Goal: Transaction & Acquisition: Purchase product/service

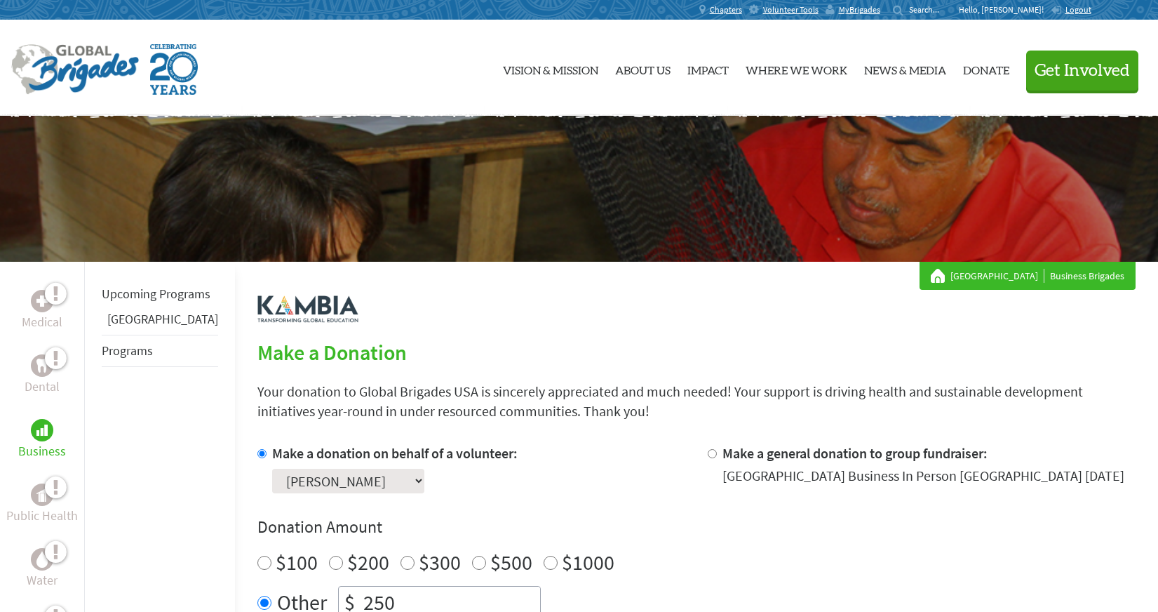
click at [593, 477] on div "Make a donation on behalf of a volunteer: Select a volunteer... [PERSON_NAME] A…" at bounding box center [471, 468] width 428 height 50
click at [880, 10] on span "MyBrigades" at bounding box center [859, 9] width 41 height 11
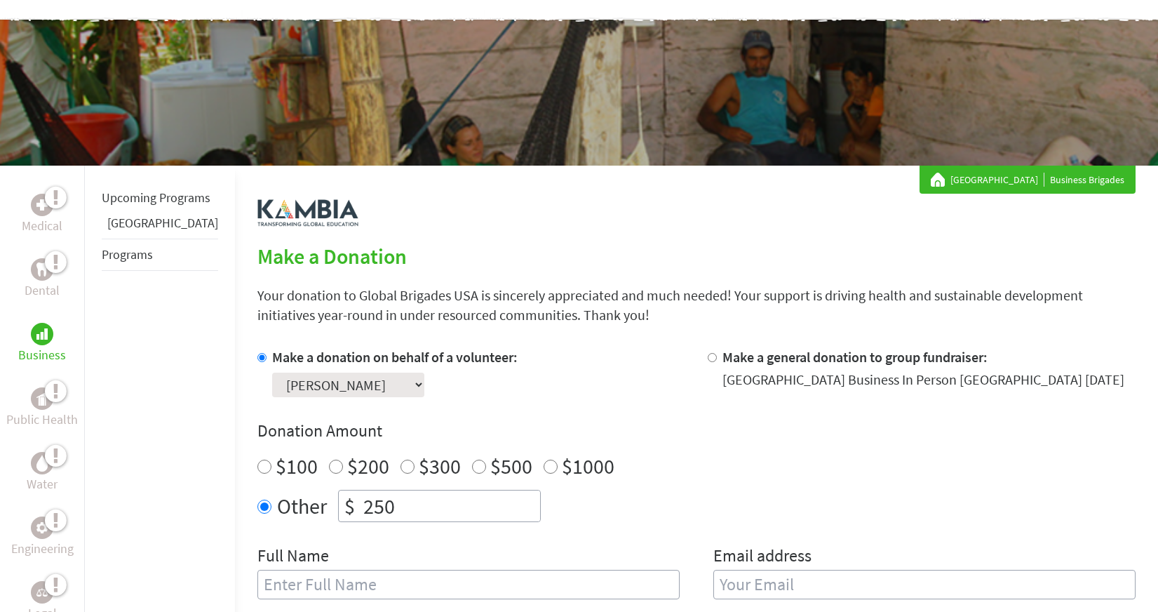
scroll to position [84, 0]
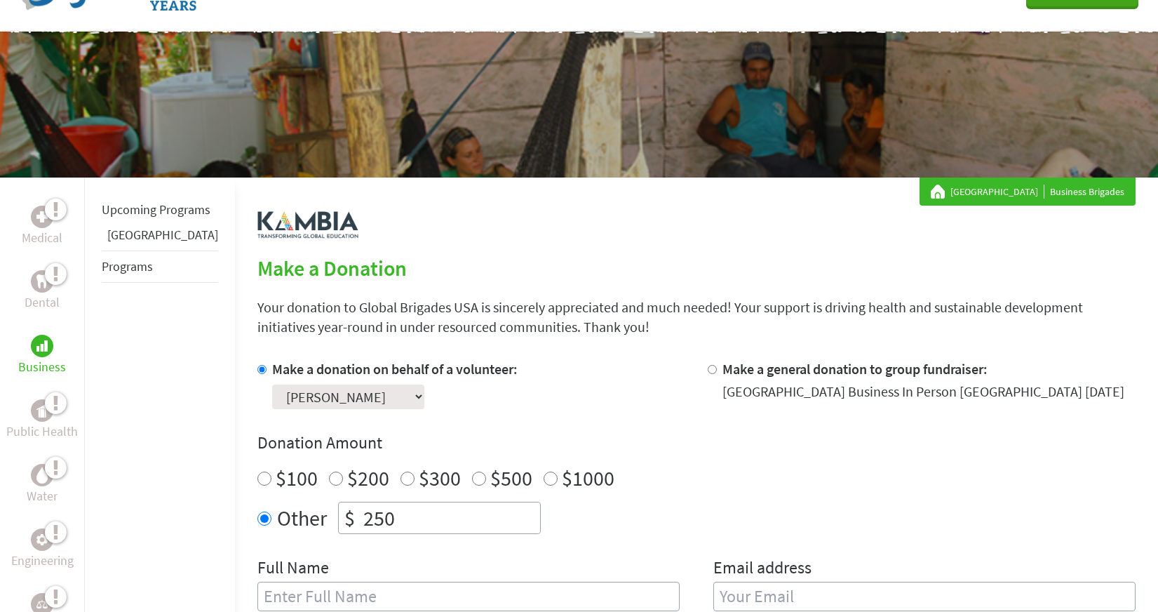
click at [45, 367] on p "Business" at bounding box center [42, 367] width 48 height 20
